Goal: Task Accomplishment & Management: Complete application form

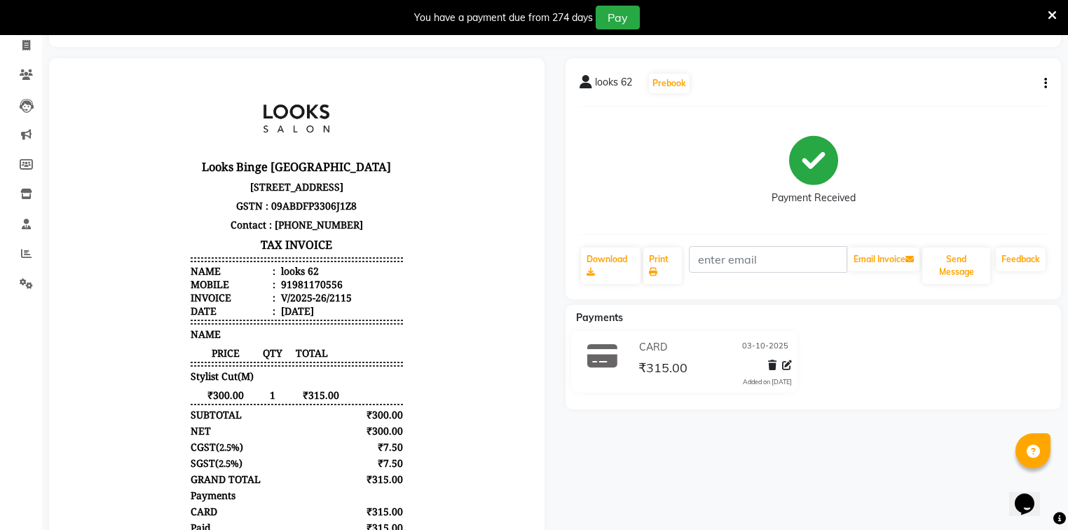
scroll to position [69, 0]
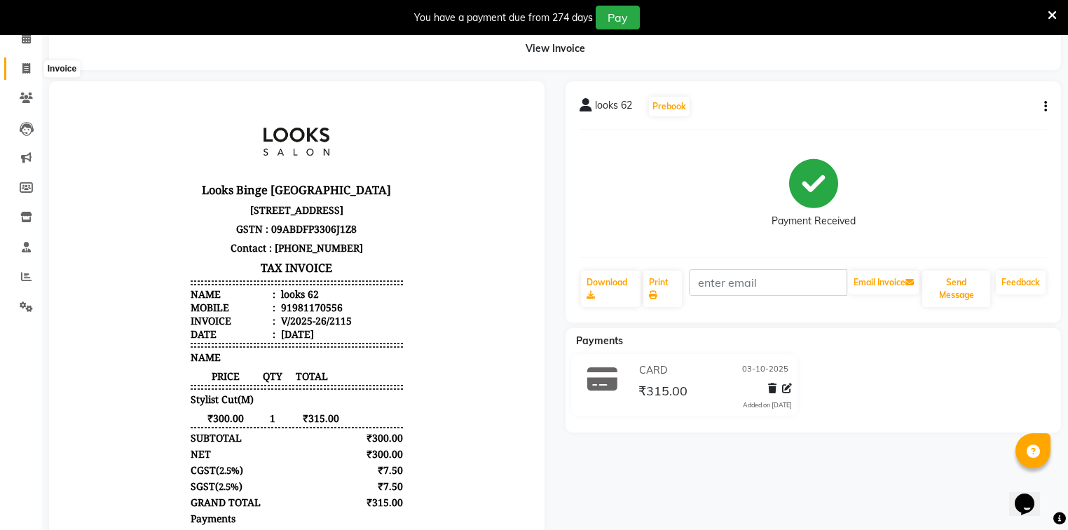
click at [17, 69] on span at bounding box center [26, 69] width 25 height 16
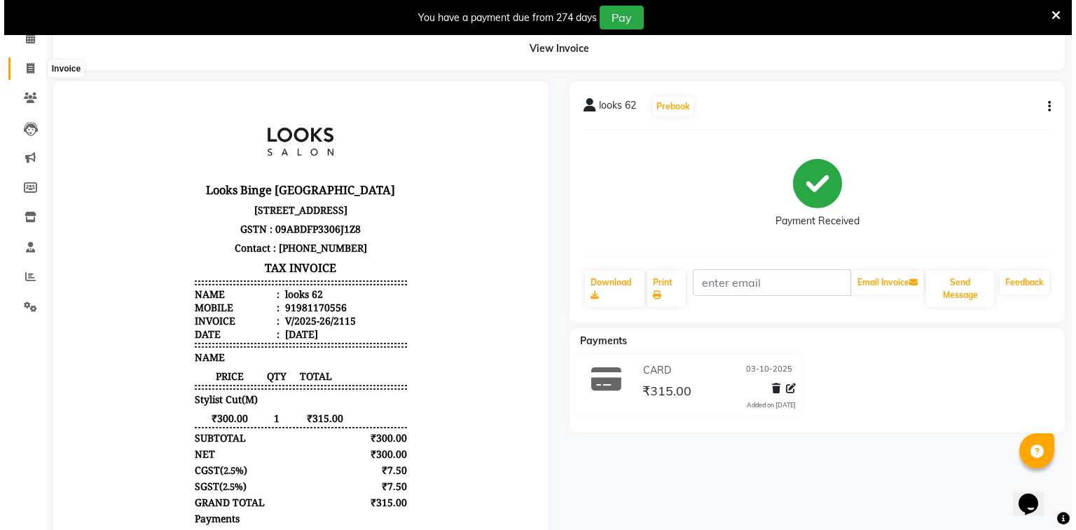
scroll to position [35, 0]
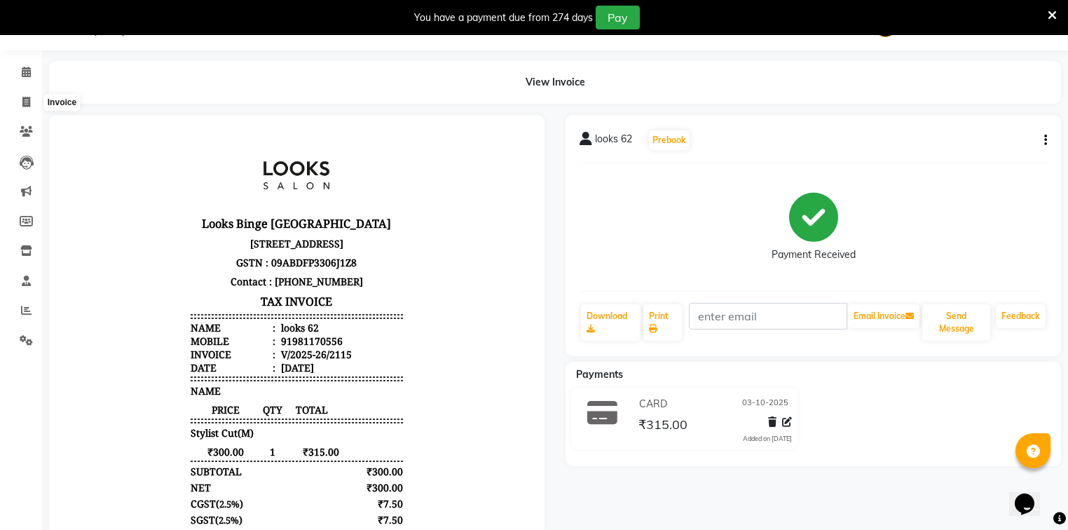
select select "5378"
select select "service"
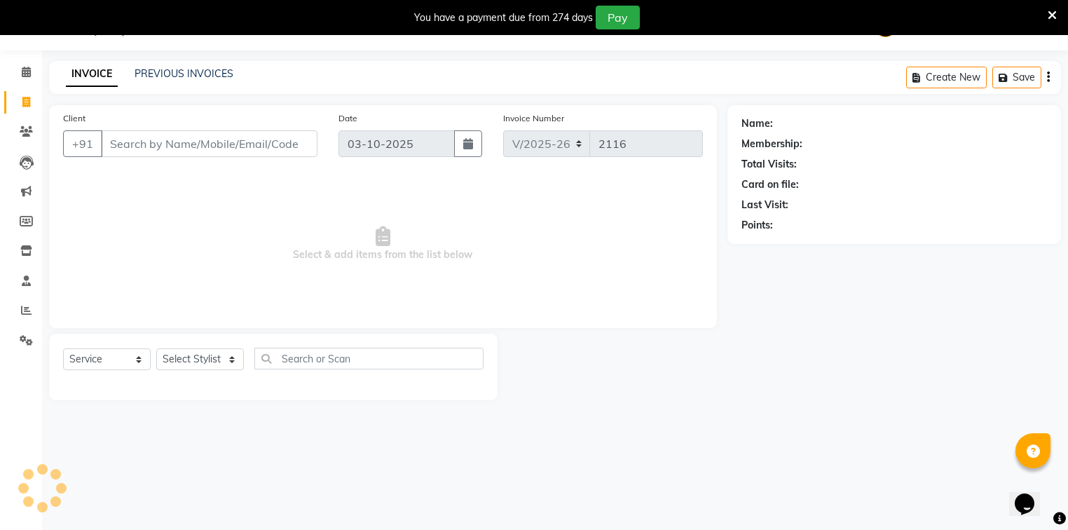
click at [149, 151] on input "Client" at bounding box center [209, 143] width 216 height 27
click at [201, 359] on select "Select Stylist" at bounding box center [200, 359] width 88 height 22
select select "41627"
click at [156, 349] on select "Select Stylist ANJALI [PERSON_NAME] [PERSON_NAME] Counter_Sales Kasim Looks Bin…" at bounding box center [200, 359] width 88 height 22
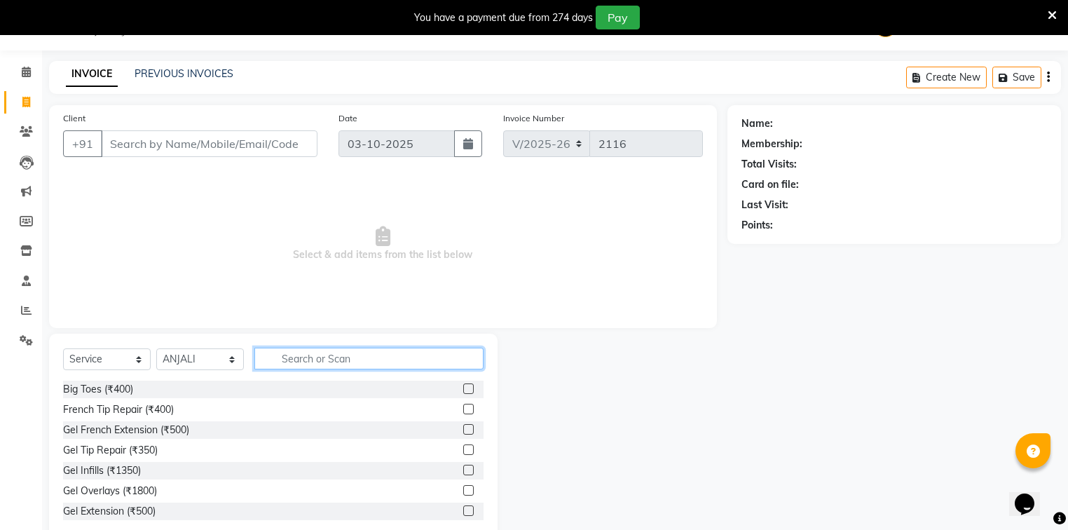
click at [289, 361] on input "text" at bounding box center [368, 358] width 229 height 22
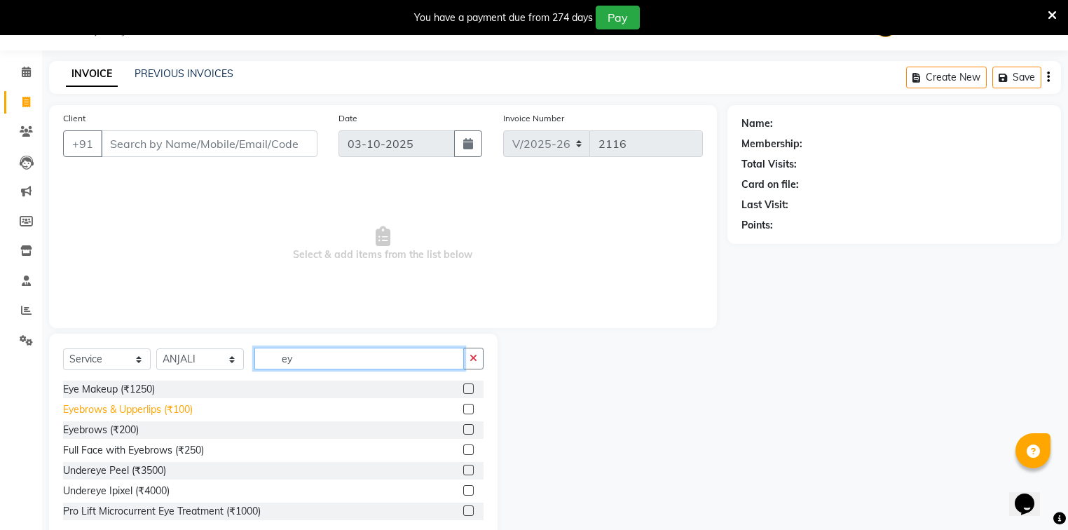
type input "ey"
click at [160, 412] on div "Eyebrows & Upperlips (₹100)" at bounding box center [128, 409] width 130 height 15
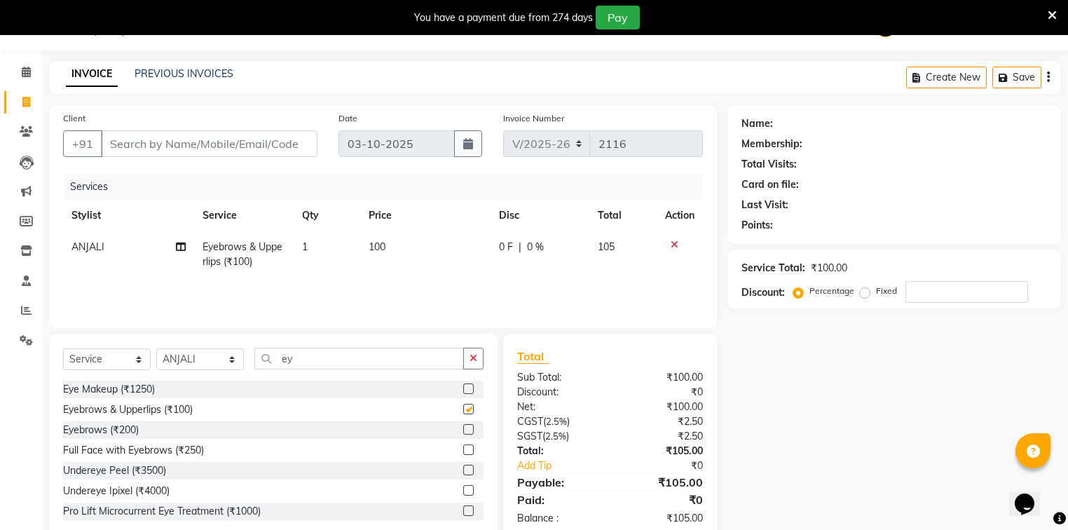
checkbox input "false"
click at [290, 141] on input "Client" at bounding box center [209, 143] width 216 height 27
type input "9"
type input "0"
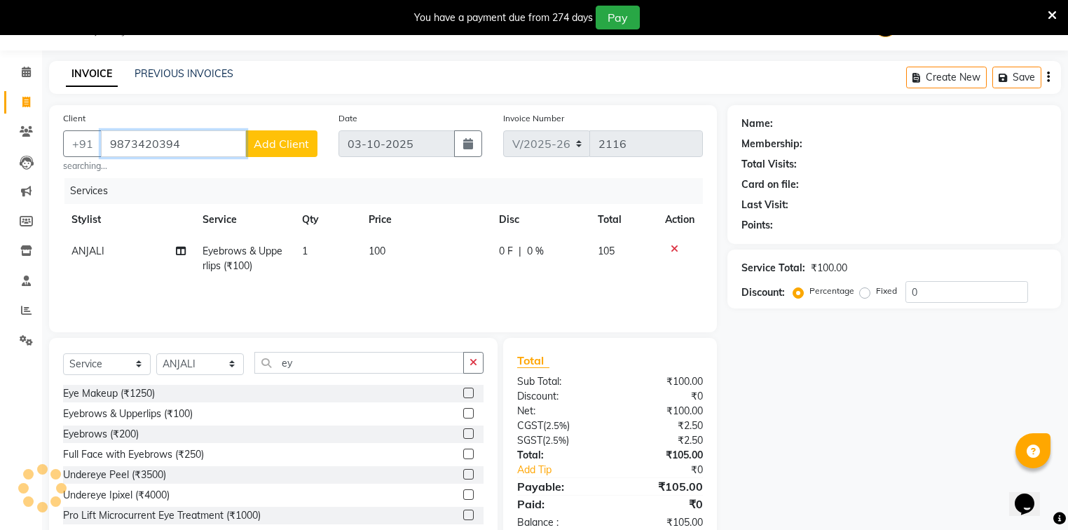
type input "9873420394"
click at [303, 150] on span "Add Client" at bounding box center [281, 144] width 55 height 14
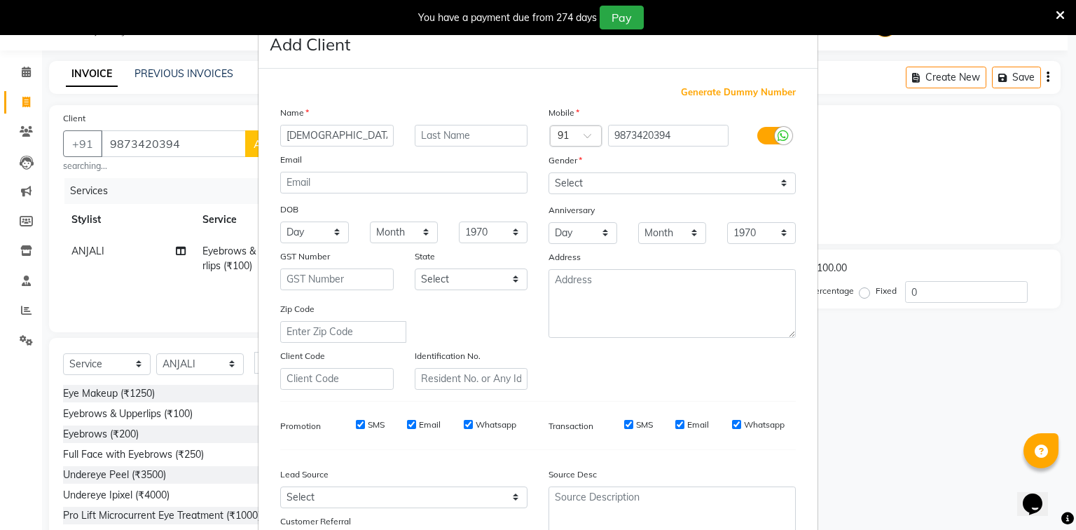
type input "[DEMOGRAPHIC_DATA]"
click at [761, 181] on select "Select [DEMOGRAPHIC_DATA] [DEMOGRAPHIC_DATA] Other Prefer Not To Say" at bounding box center [672, 183] width 247 height 22
select select "[DEMOGRAPHIC_DATA]"
click at [549, 173] on select "Select [DEMOGRAPHIC_DATA] [DEMOGRAPHIC_DATA] Other Prefer Not To Say" at bounding box center [672, 183] width 247 height 22
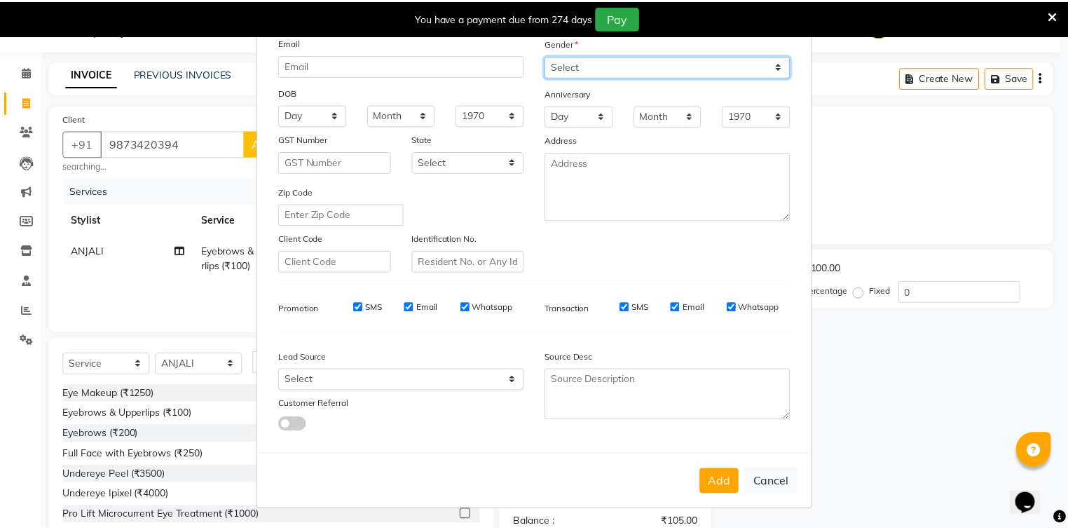
scroll to position [123, 0]
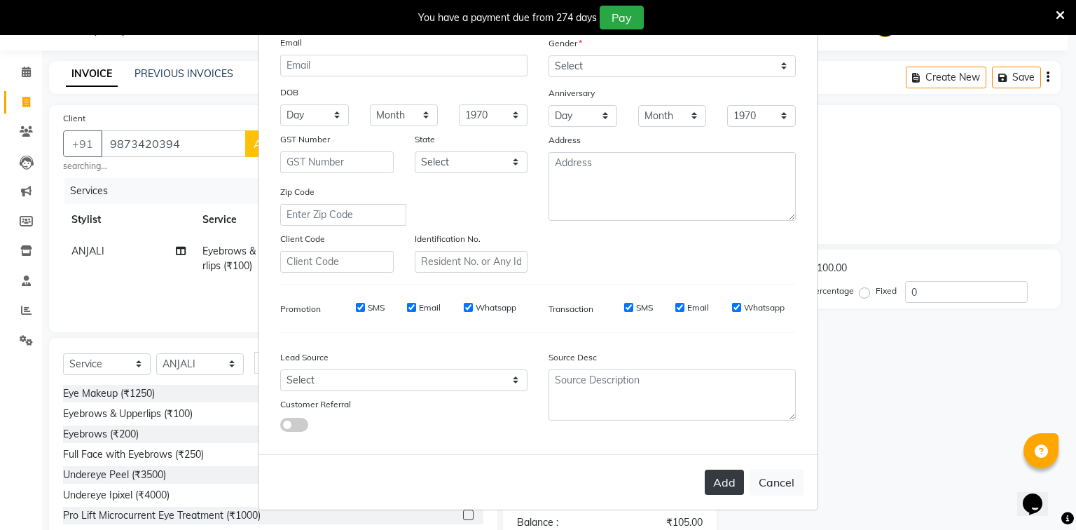
click at [718, 469] on button "Add" at bounding box center [724, 481] width 39 height 25
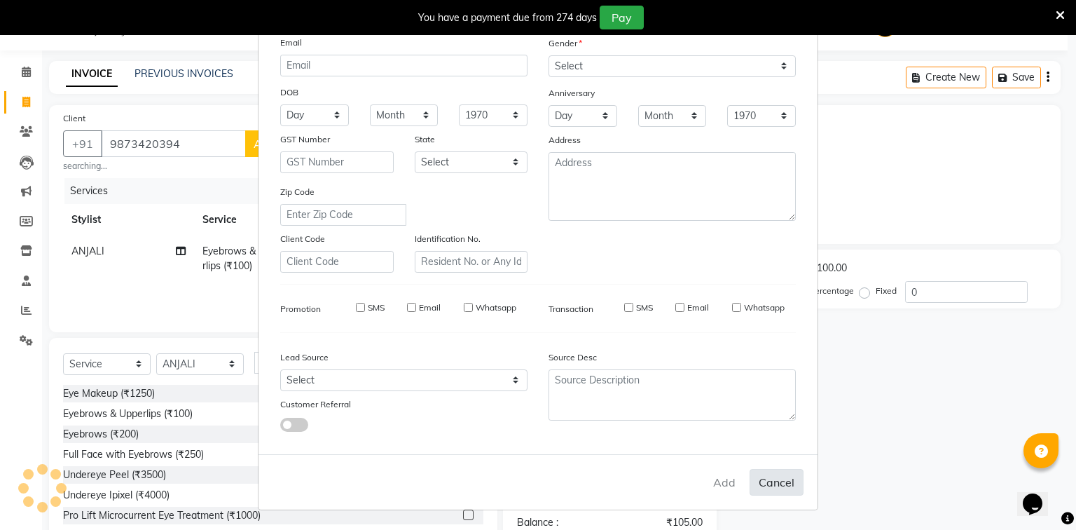
select select
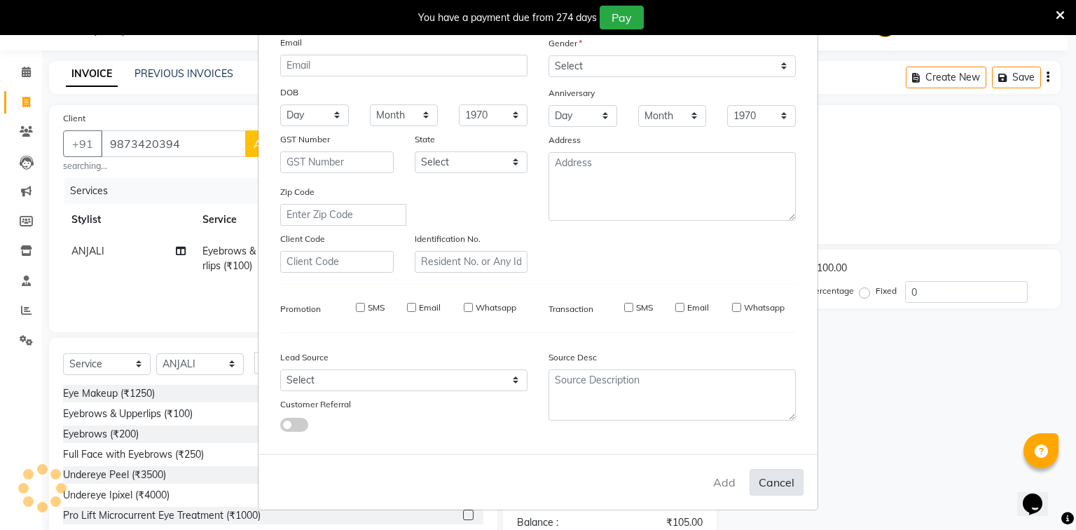
select select
checkbox input "false"
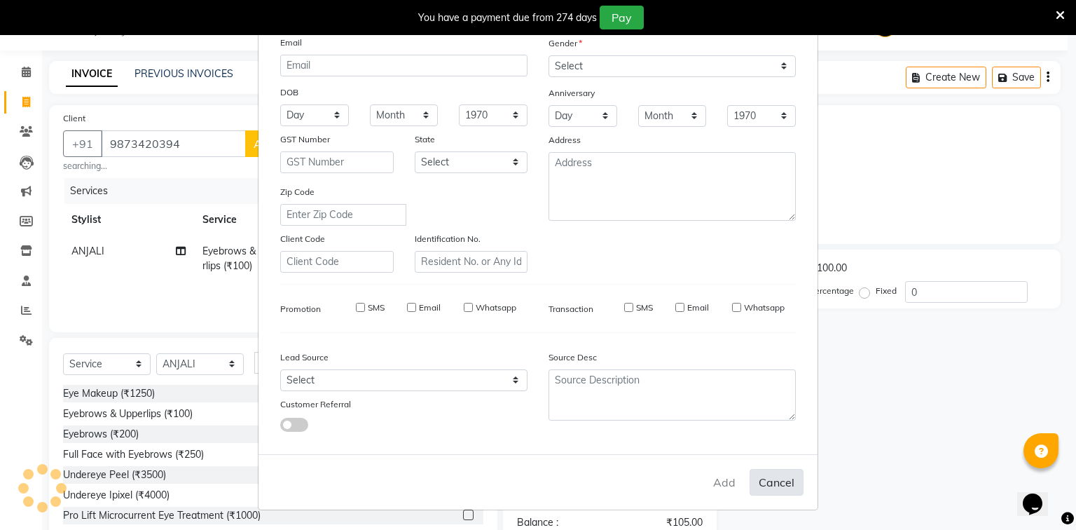
checkbox input "false"
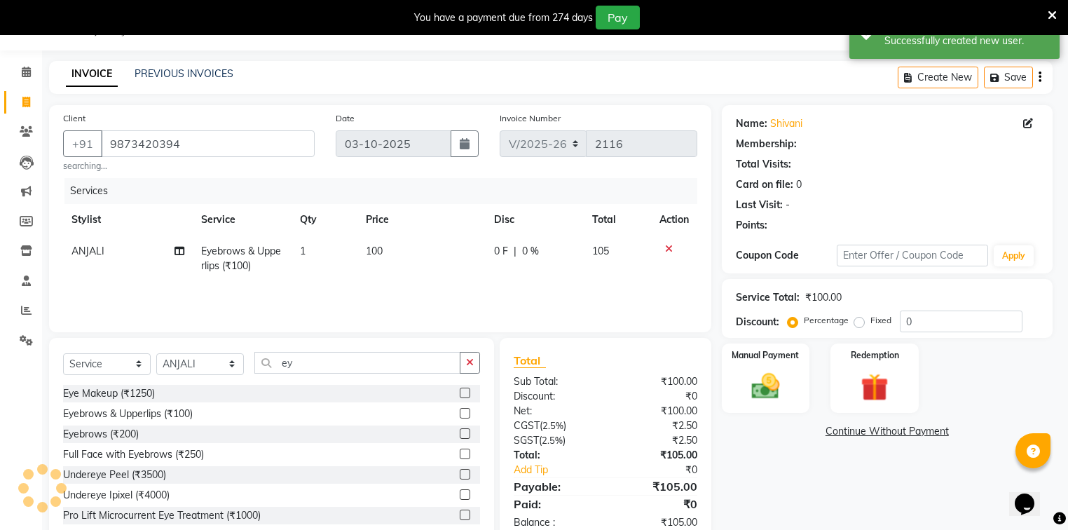
select select "1: Object"
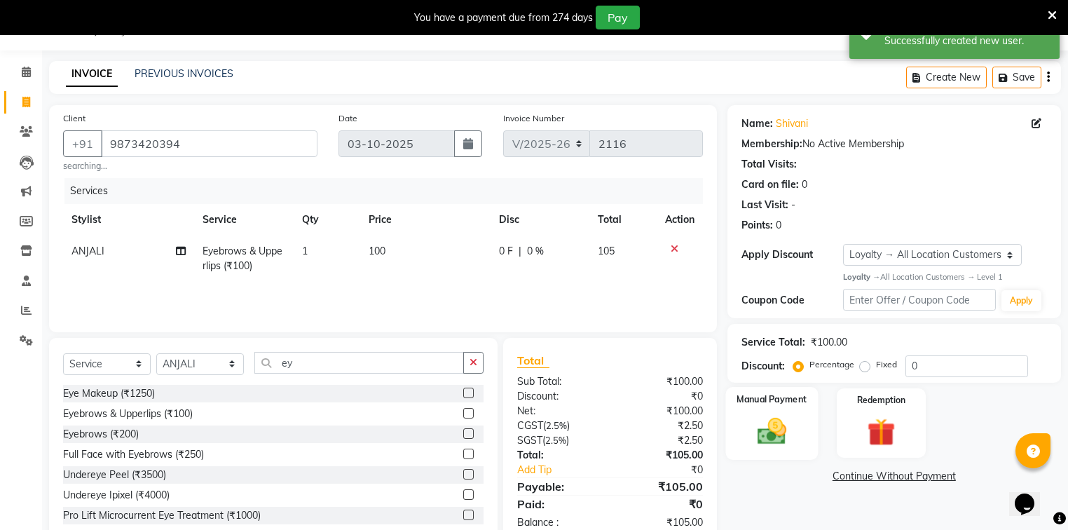
click at [793, 431] on img at bounding box center [771, 431] width 48 height 34
click at [874, 477] on span "CASH" at bounding box center [870, 477] width 30 height 16
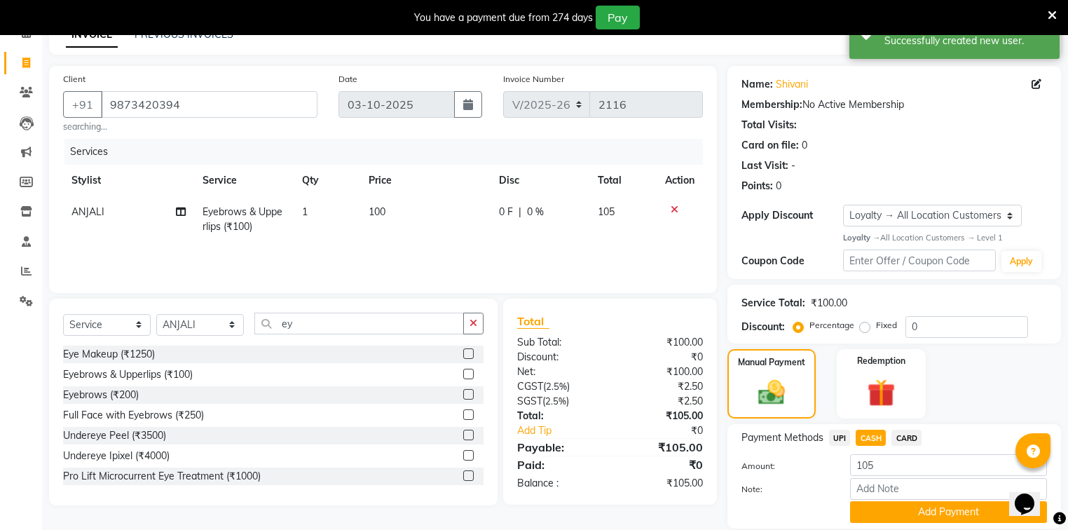
scroll to position [124, 0]
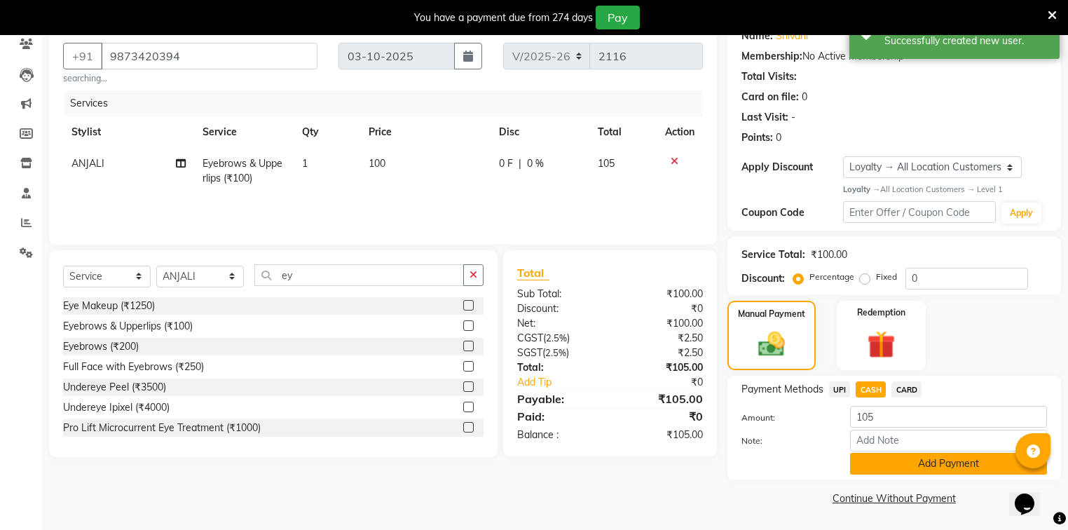
click at [916, 470] on button "Add Payment" at bounding box center [948, 464] width 197 height 22
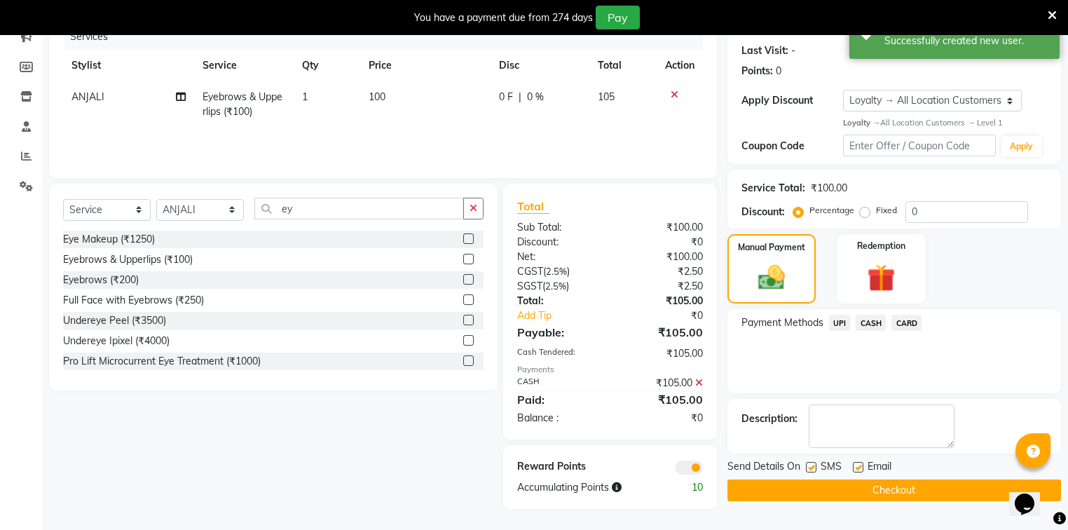
scroll to position [191, 0]
click at [907, 485] on button "Checkout" at bounding box center [893, 490] width 333 height 22
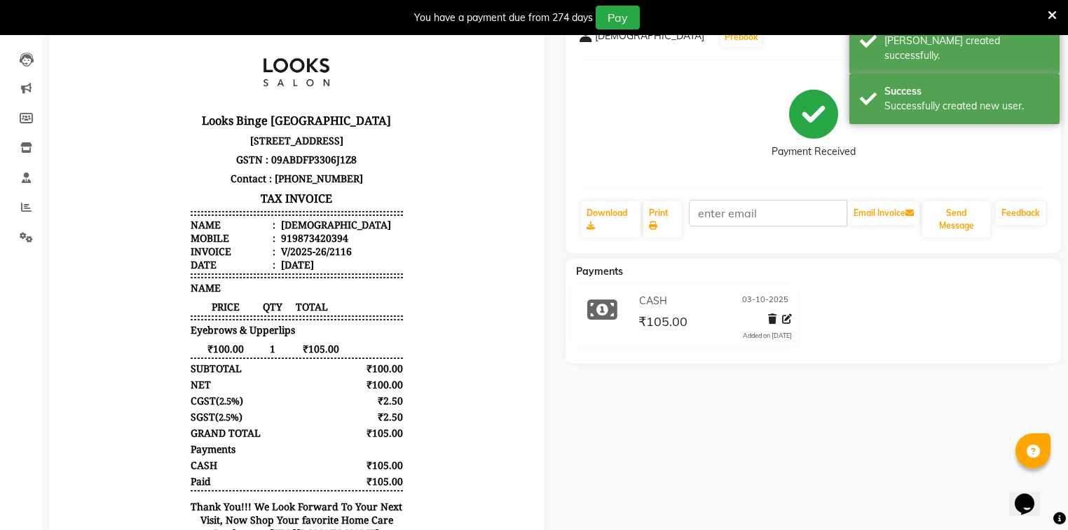
scroll to position [78, 0]
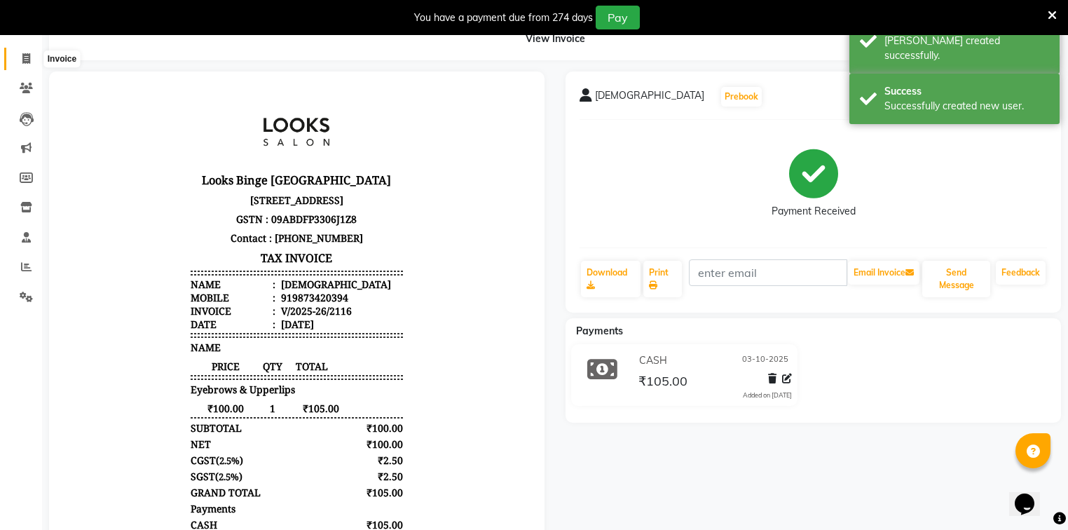
click at [27, 61] on icon at bounding box center [26, 58] width 8 height 11
select select "service"
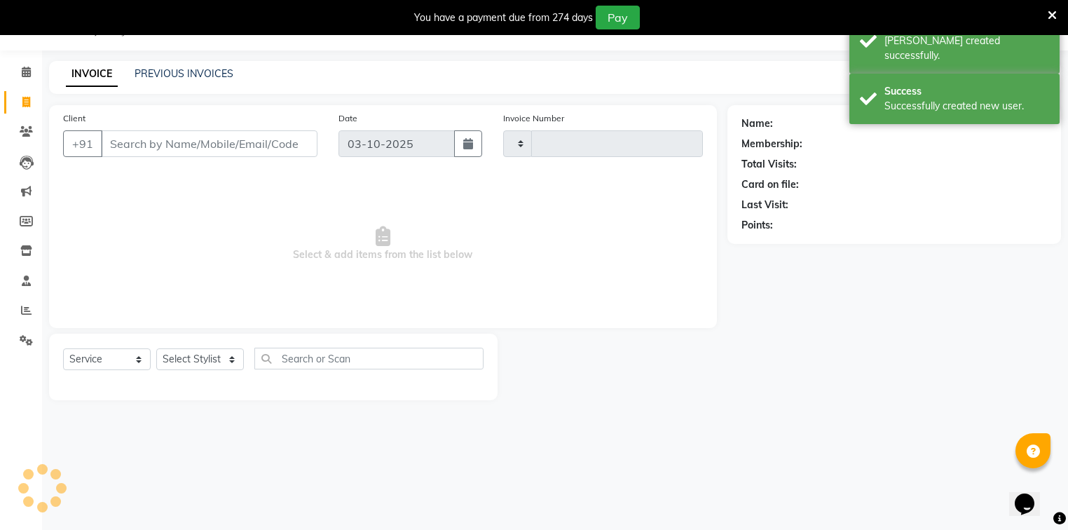
scroll to position [35, 0]
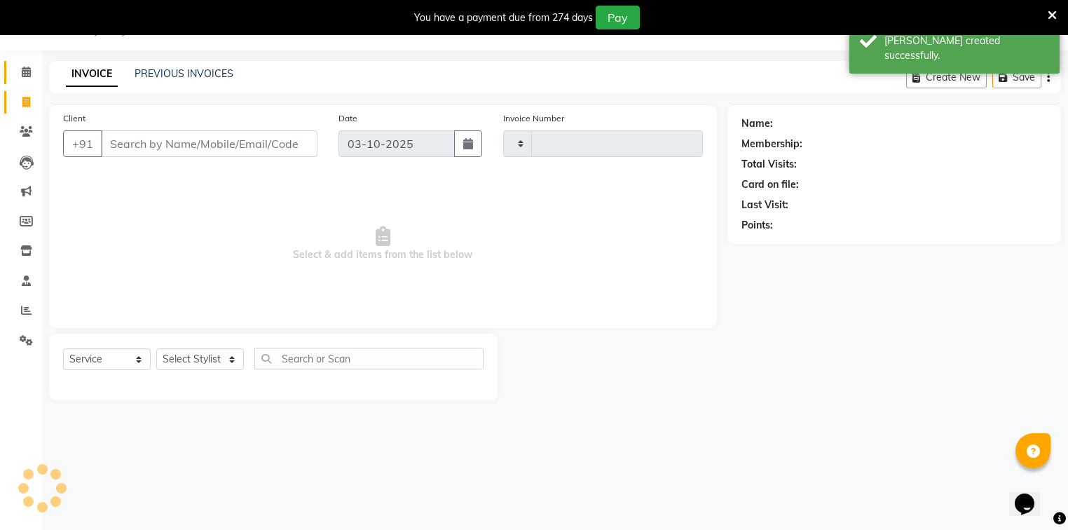
type input "2117"
select select "5378"
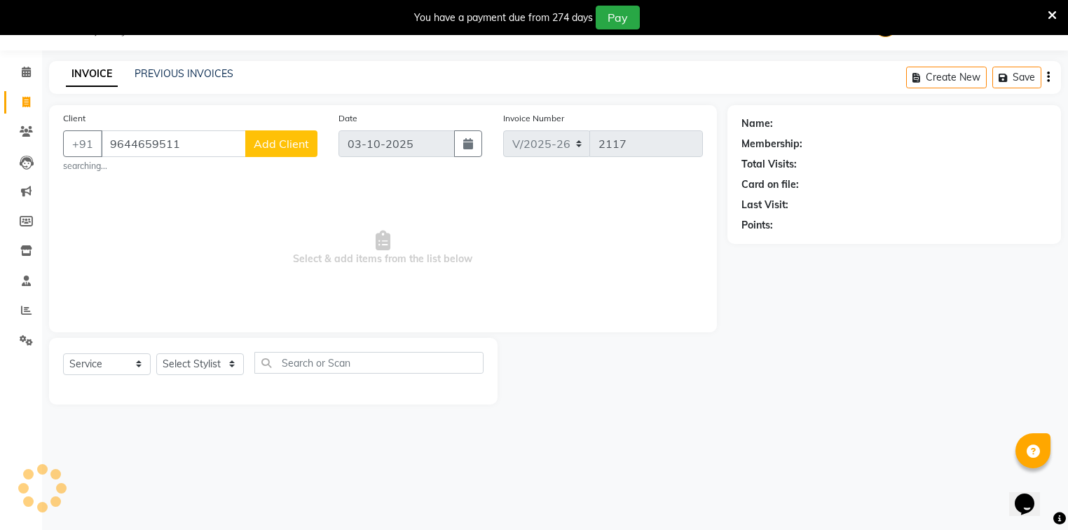
type input "9644659511"
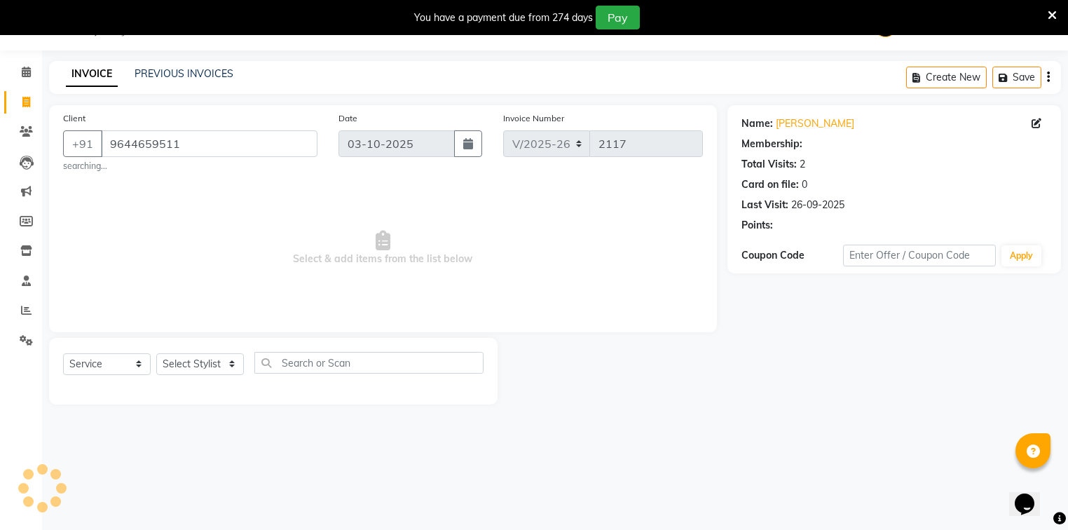
select select "1: Object"
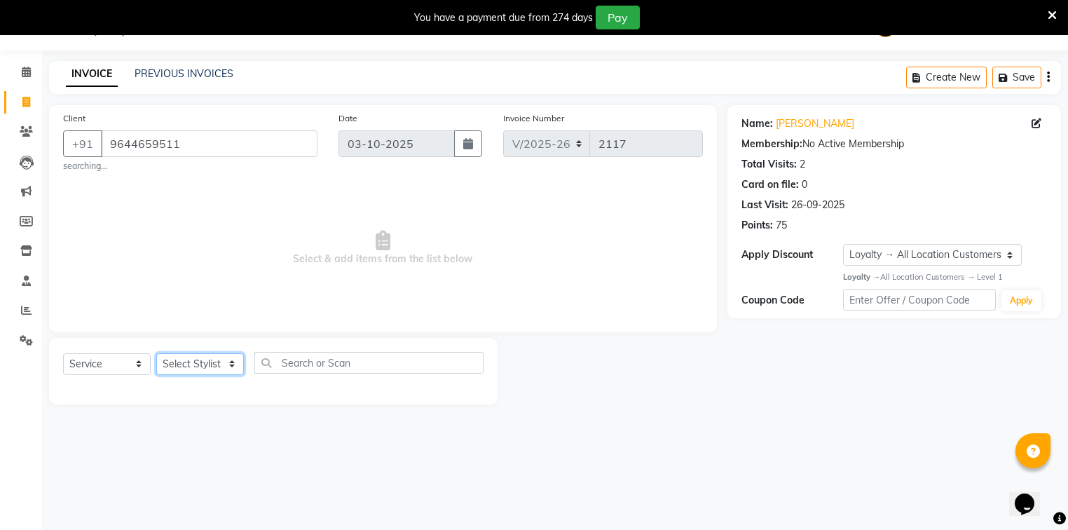
click at [191, 371] on select "Select Stylist ANJALI [PERSON_NAME] [PERSON_NAME] Counter_Sales Kasim Looks Bin…" at bounding box center [200, 364] width 88 height 22
select select "41627"
click at [156, 353] on select "Select Stylist ANJALI [PERSON_NAME] [PERSON_NAME] Counter_Sales Kasim Looks Bin…" at bounding box center [200, 364] width 88 height 22
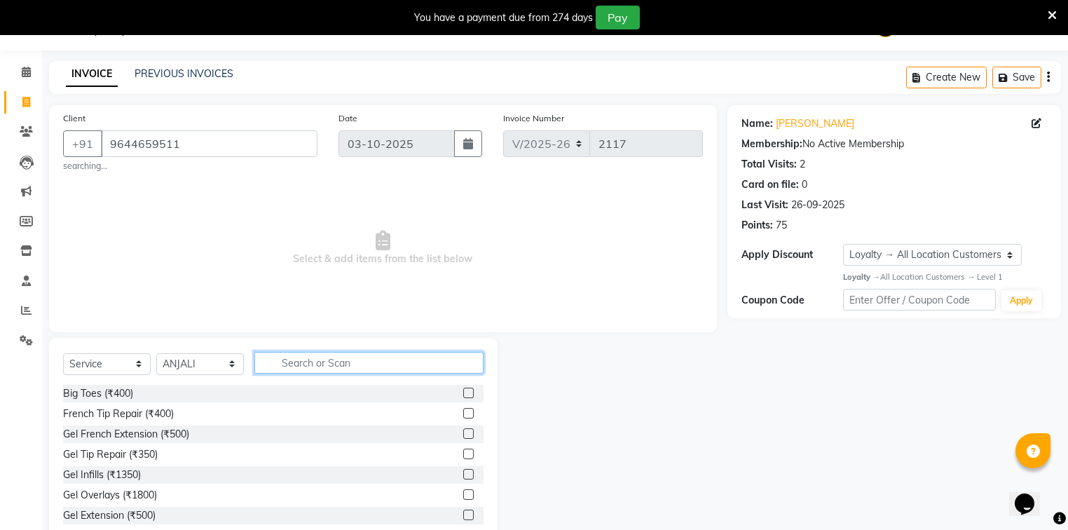
click at [319, 364] on input "text" at bounding box center [368, 363] width 229 height 22
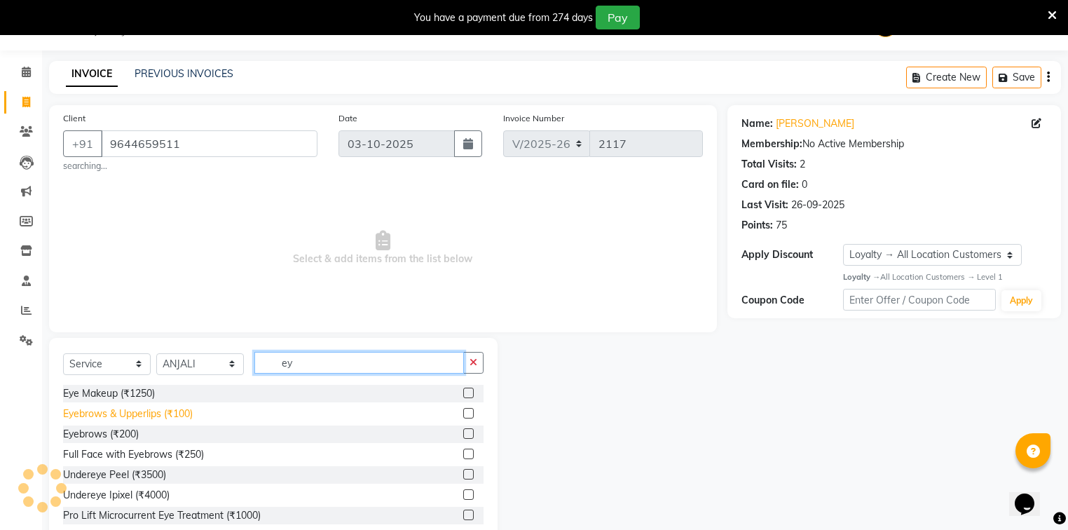
type input "ey"
click at [192, 413] on div "Eyebrows & Upperlips (₹100)" at bounding box center [128, 413] width 130 height 15
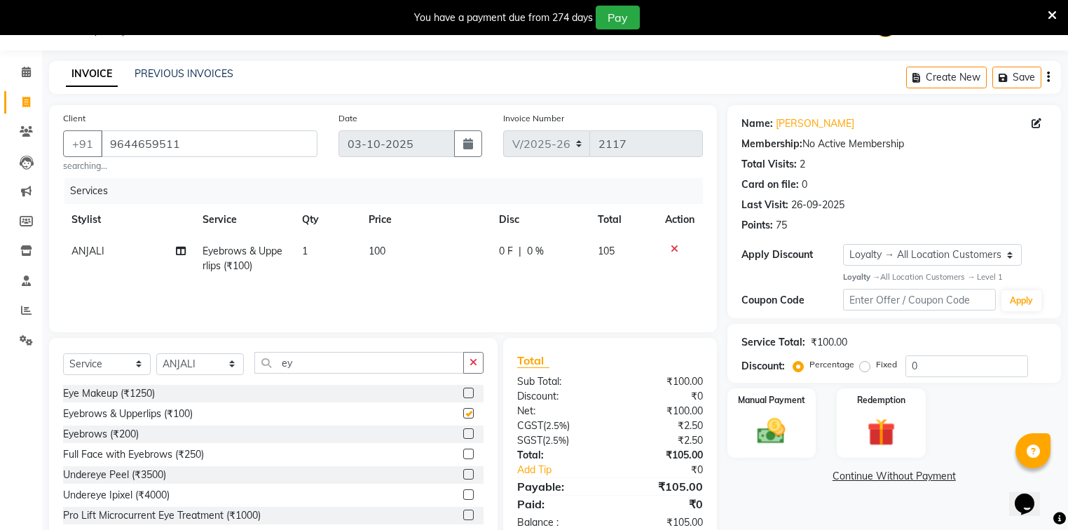
checkbox input "false"
click at [757, 441] on img at bounding box center [771, 431] width 48 height 34
click at [834, 476] on span "UPI" at bounding box center [840, 477] width 22 height 16
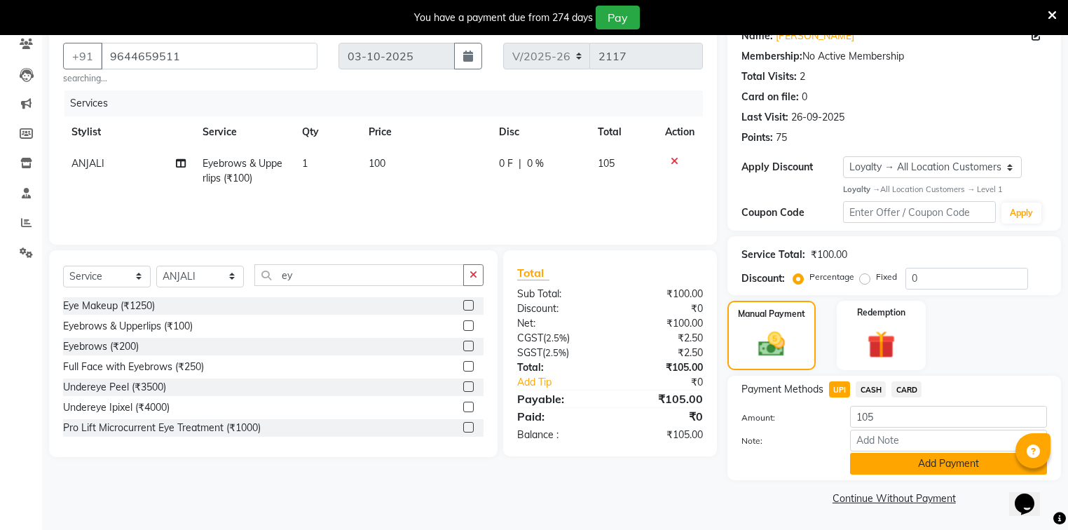
click at [897, 472] on button "Add Payment" at bounding box center [948, 464] width 197 height 22
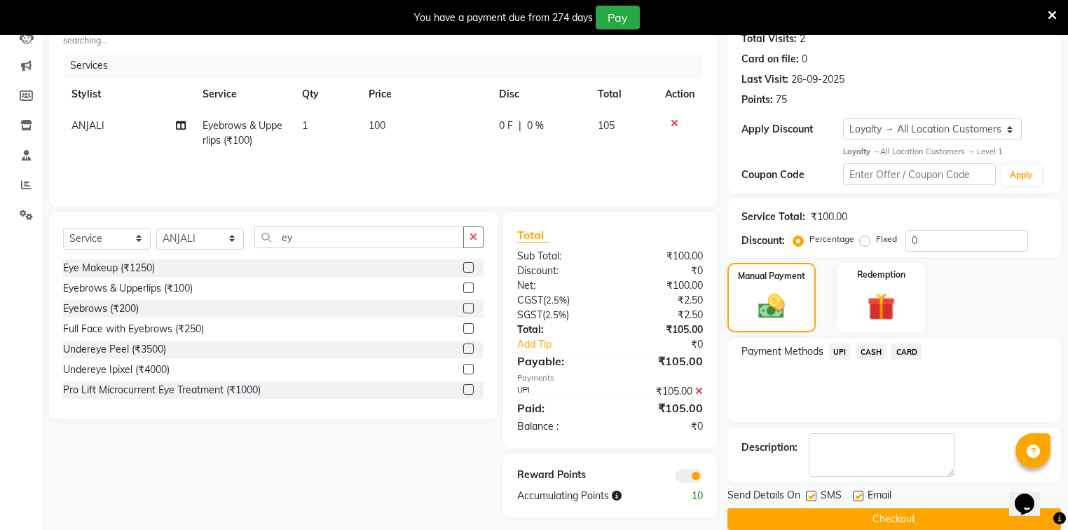
scroll to position [180, 0]
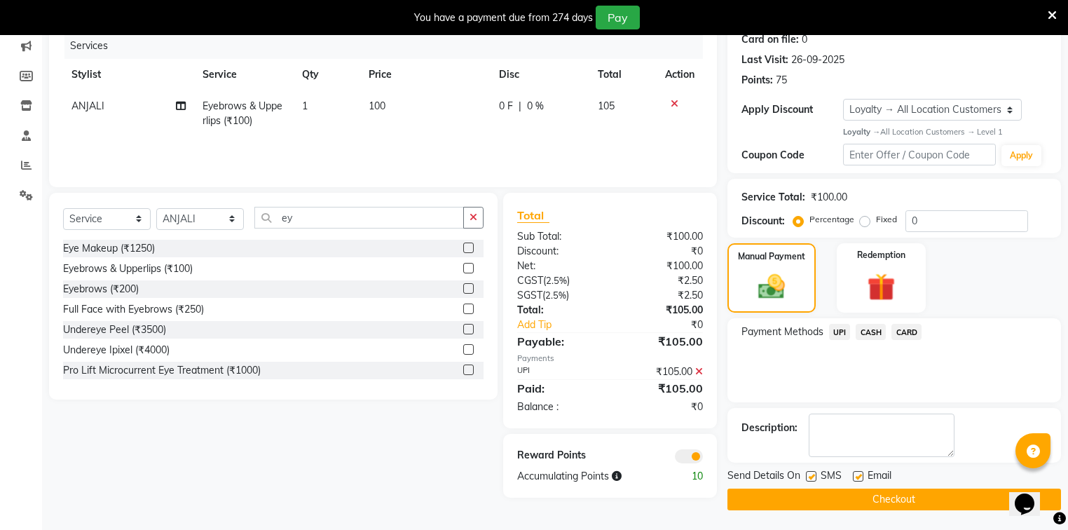
click at [905, 497] on button "Checkout" at bounding box center [893, 499] width 333 height 22
